Goal: Information Seeking & Learning: Check status

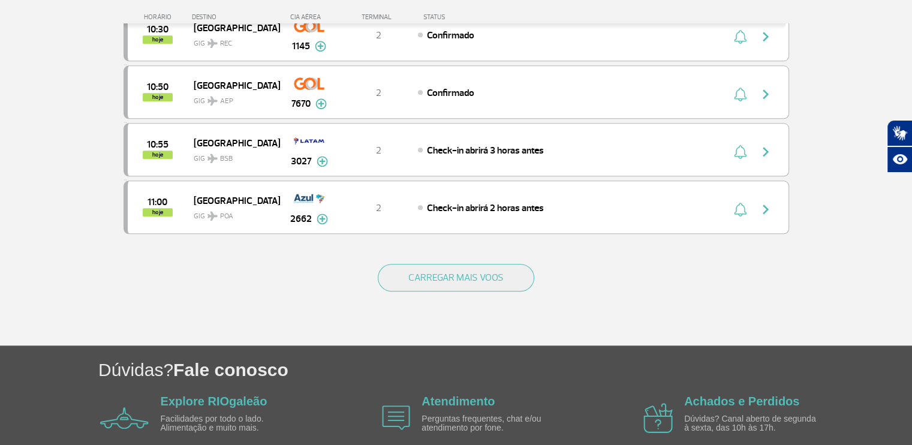
scroll to position [1169, 0]
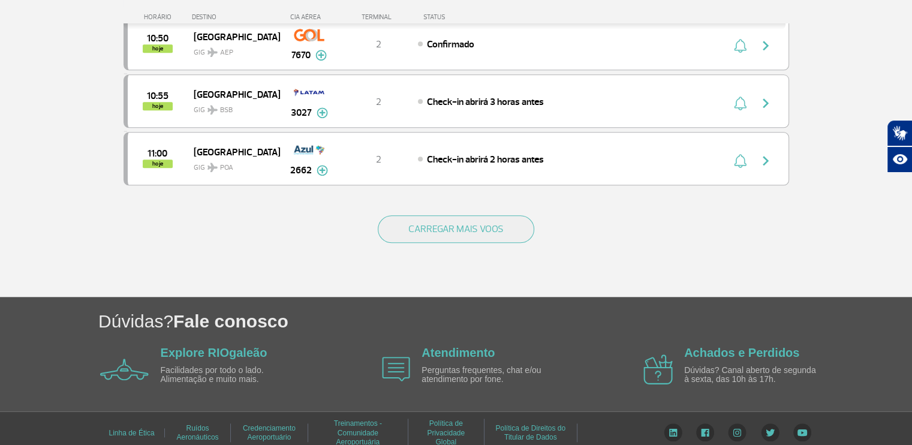
click at [492, 200] on div "CARREGAR MAIS VOOS" at bounding box center [455, 248] width 665 height 97
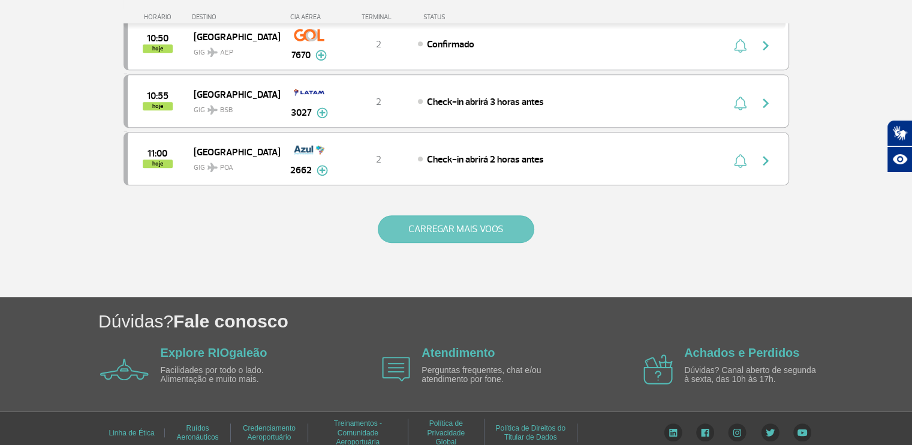
click at [492, 215] on button "CARREGAR MAIS VOOS" at bounding box center [456, 229] width 156 height 28
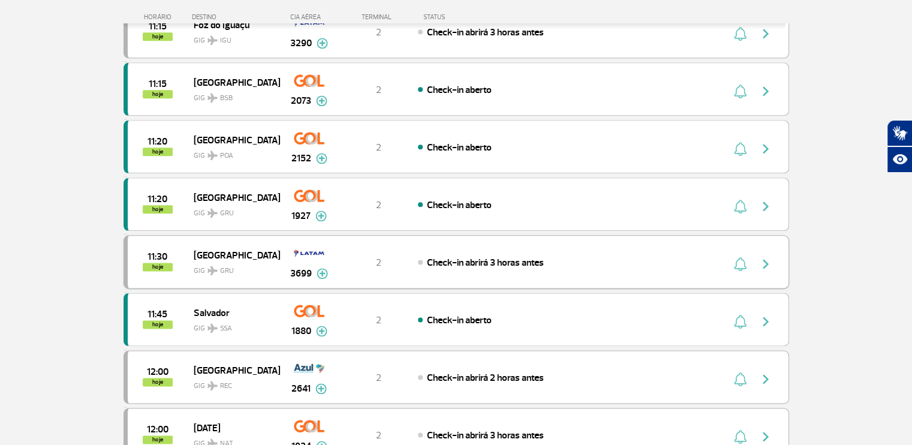
scroll to position [1649, 0]
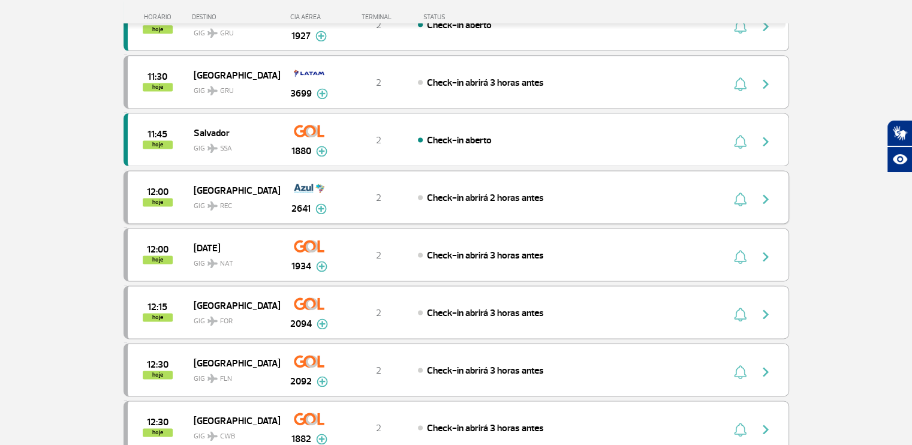
drag, startPoint x: 557, startPoint y: 170, endPoint x: 564, endPoint y: 170, distance: 7.2
click at [562, 170] on div "12:00 hoje Recife GIG REC 2641 2 Check-in abrirá 2 horas antes Parcerias: Avian…" at bounding box center [455, 196] width 665 height 53
click at [771, 192] on img "button" at bounding box center [765, 199] width 14 height 14
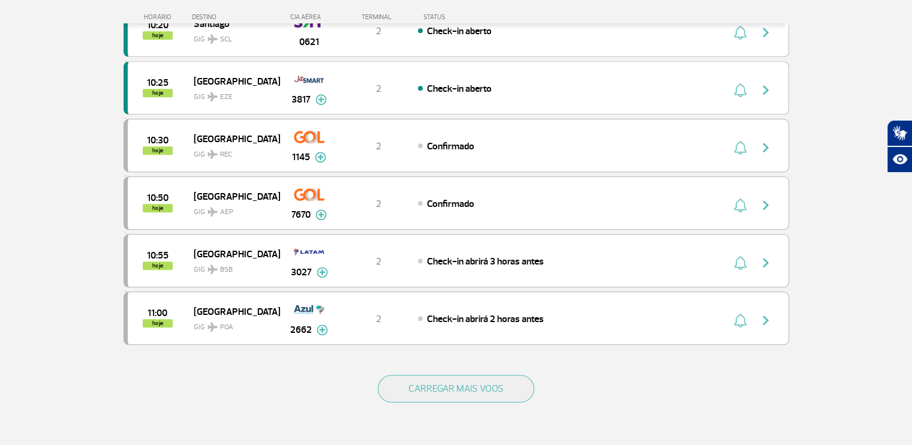
scroll to position [1010, 0]
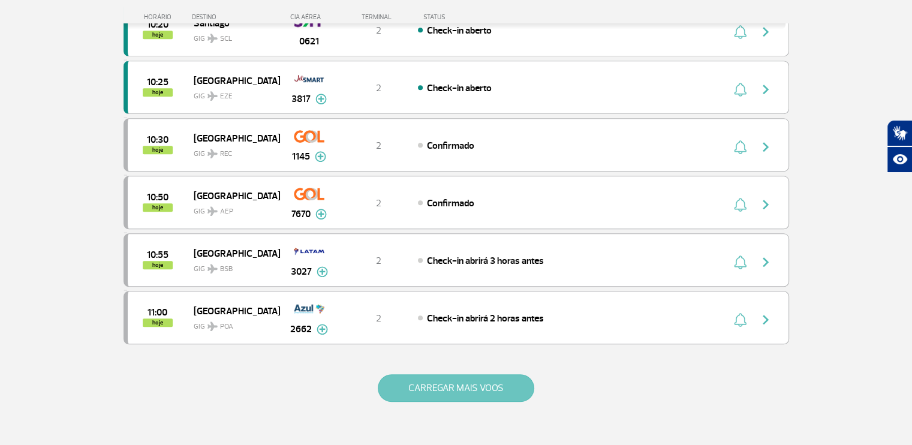
click at [432, 383] on button "CARREGAR MAIS VOOS" at bounding box center [456, 388] width 156 height 28
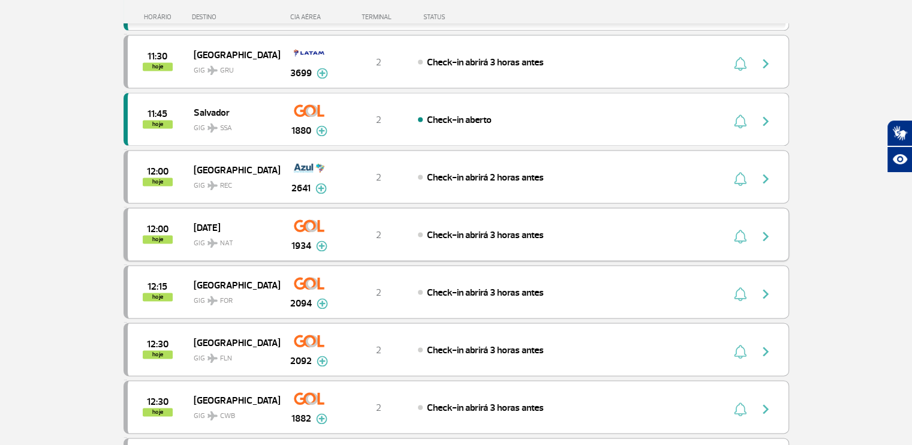
scroll to position [1669, 0]
click at [775, 225] on button "button" at bounding box center [769, 234] width 28 height 19
